Goal: Use online tool/utility

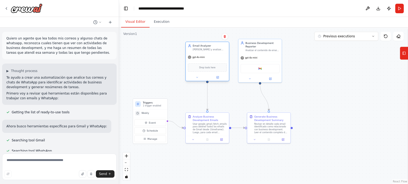
click at [204, 70] on div "Drop tools here" at bounding box center [207, 67] width 39 height 8
click at [259, 69] on img at bounding box center [260, 68] width 4 height 4
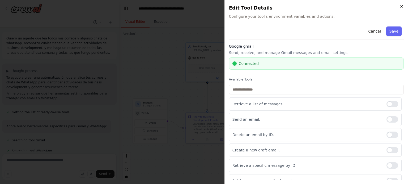
click at [403, 4] on icon "button" at bounding box center [401, 6] width 4 height 4
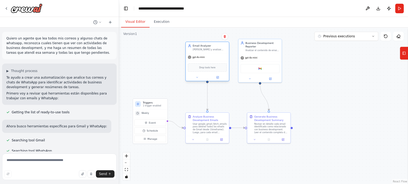
drag, startPoint x: 204, startPoint y: 68, endPoint x: 210, endPoint y: 65, distance: 7.3
click at [210, 65] on div "Drop tools here" at bounding box center [207, 67] width 39 height 8
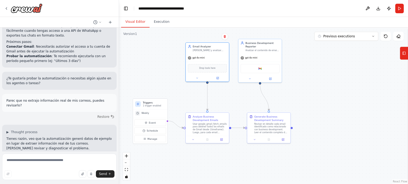
scroll to position [585, 0]
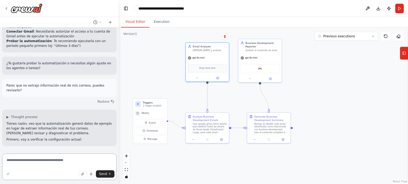
click at [40, 162] on textarea at bounding box center [59, 167] width 114 height 27
type textarea "**********"
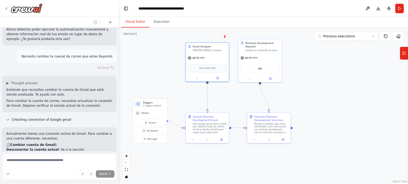
scroll to position [1183, 0]
